Goal: Transaction & Acquisition: Purchase product/service

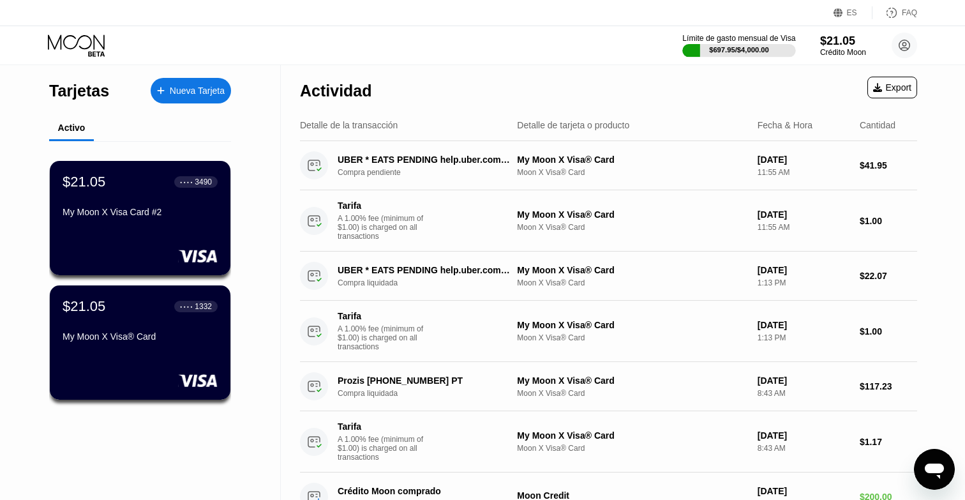
click at [722, 54] on div "$697.95 / $4,000.00" at bounding box center [739, 50] width 60 height 8
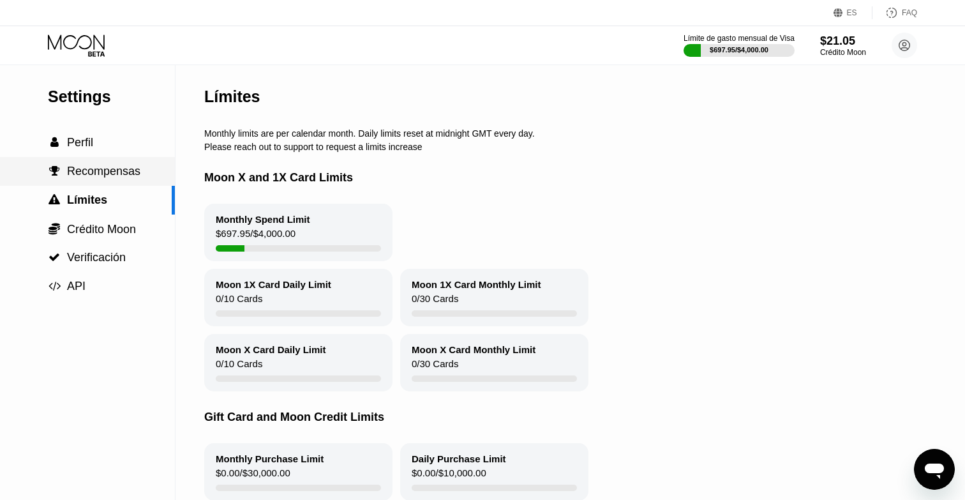
click at [96, 167] on span "Recompensas" at bounding box center [103, 171] width 73 height 13
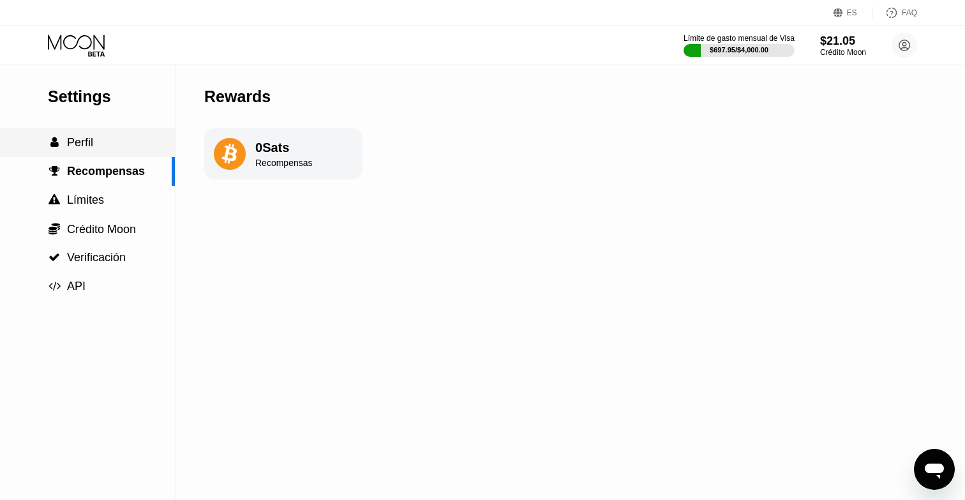
click at [76, 145] on span "Perfil" at bounding box center [80, 142] width 26 height 13
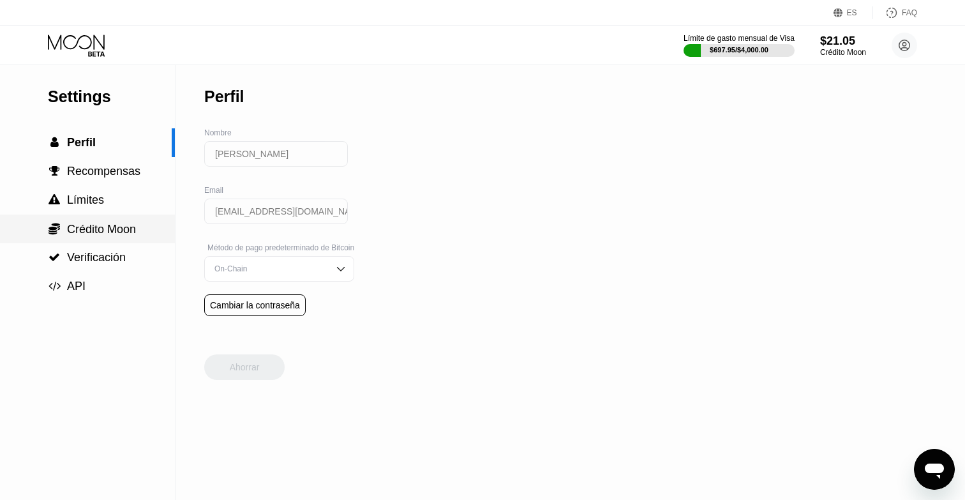
click at [78, 218] on div " Crédito Moon" at bounding box center [87, 228] width 175 height 29
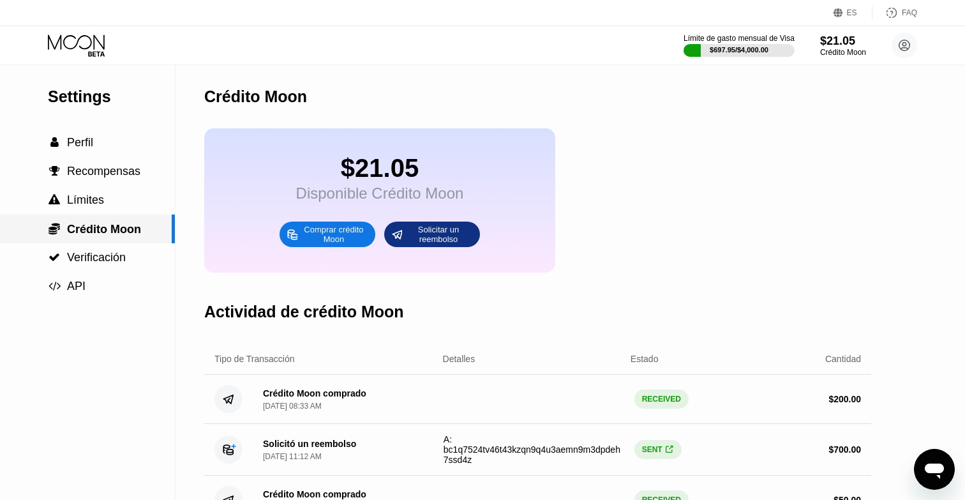
click at [117, 248] on div " Verificación" at bounding box center [87, 257] width 175 height 29
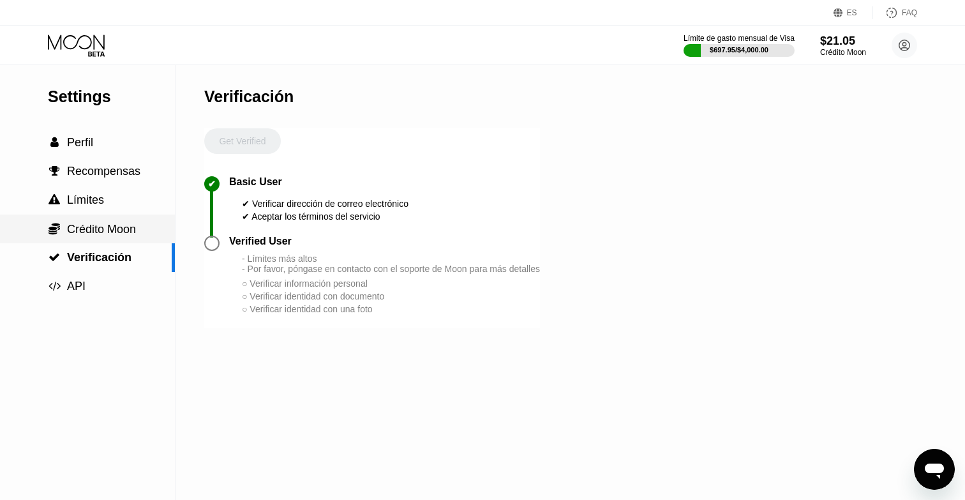
click at [108, 237] on div " Crédito Moon" at bounding box center [87, 228] width 175 height 29
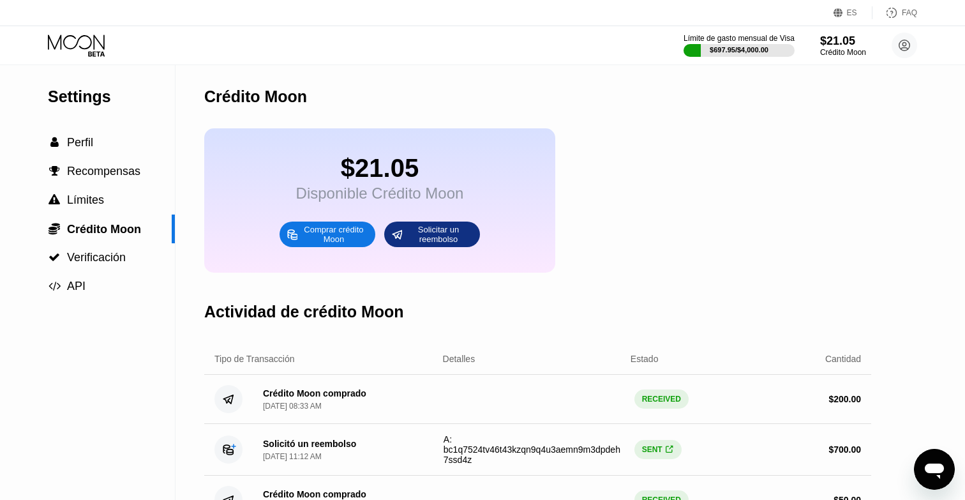
click at [305, 249] on div "$21.05 Disponible Crédito Moon Comprar crédito Moon Solicitar un reembolso" at bounding box center [379, 200] width 351 height 144
click at [308, 239] on div "Comprar crédito Moon" at bounding box center [334, 234] width 70 height 20
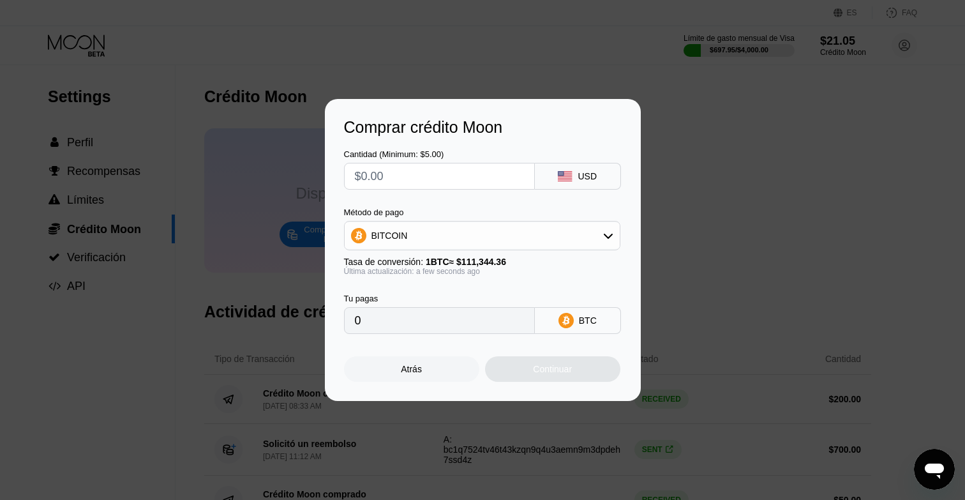
click at [401, 369] on div "Atrás" at bounding box center [411, 369] width 21 height 10
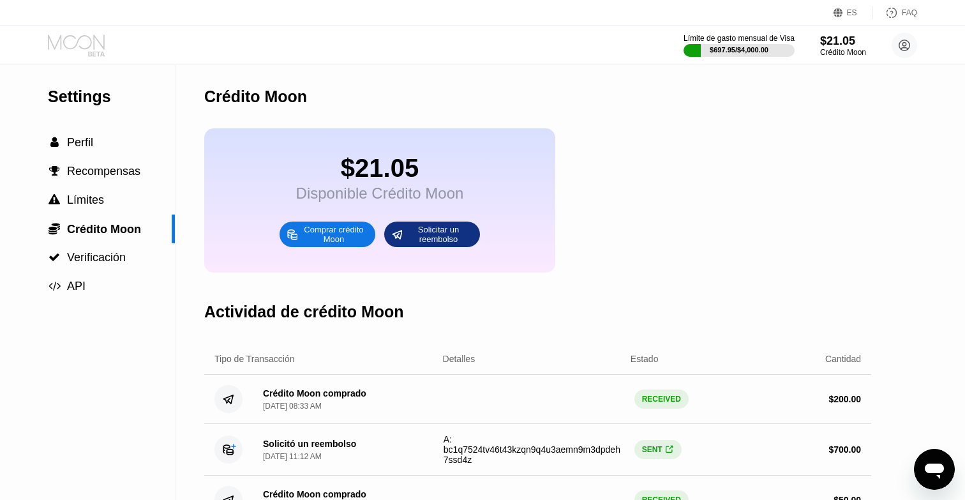
click at [73, 45] on icon at bounding box center [77, 45] width 59 height 22
